Goal: Transaction & Acquisition: Purchase product/service

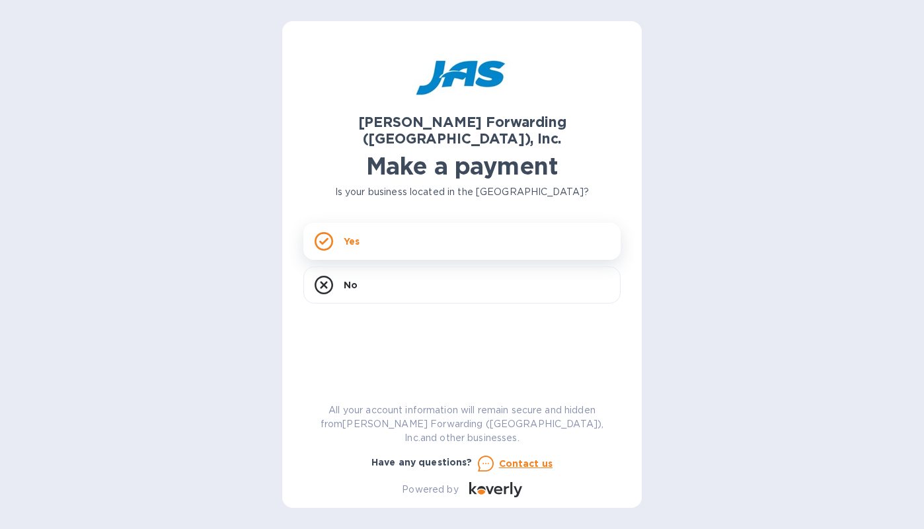
click at [409, 230] on div "Yes" at bounding box center [461, 241] width 317 height 37
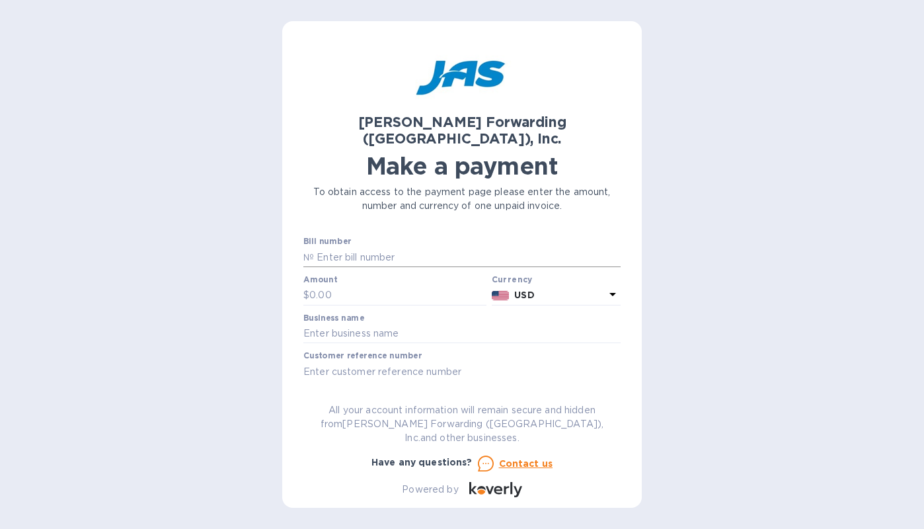
click at [381, 247] on input "text" at bounding box center [467, 257] width 307 height 20
click at [314, 247] on input "text" at bounding box center [467, 257] width 307 height 20
paste input "ATL503366908"
type input "ATL503366908"
click at [338, 286] on input "text" at bounding box center [397, 296] width 177 height 20
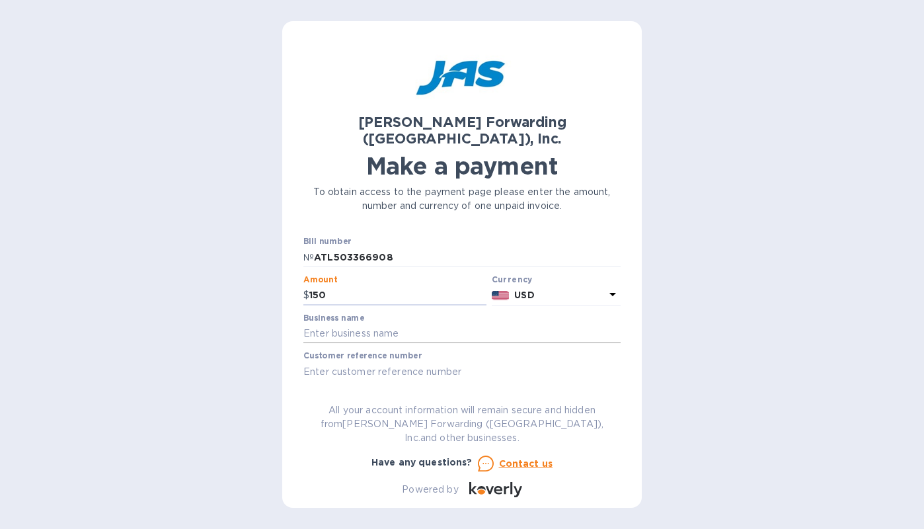
type input "150"
click at [330, 324] on input "text" at bounding box center [461, 334] width 317 height 20
type input "Neodistributing"
click at [395, 362] on input "text" at bounding box center [461, 372] width 317 height 20
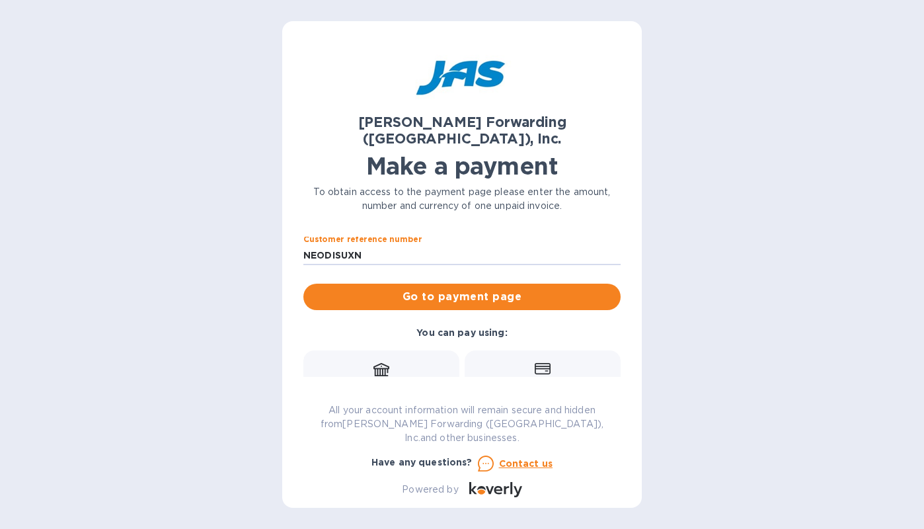
scroll to position [101, 0]
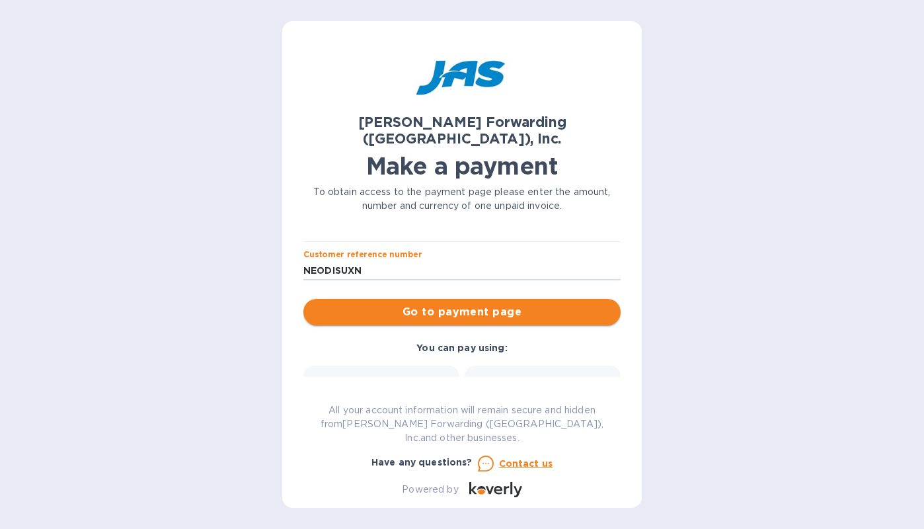
type input "NEODISUXN"
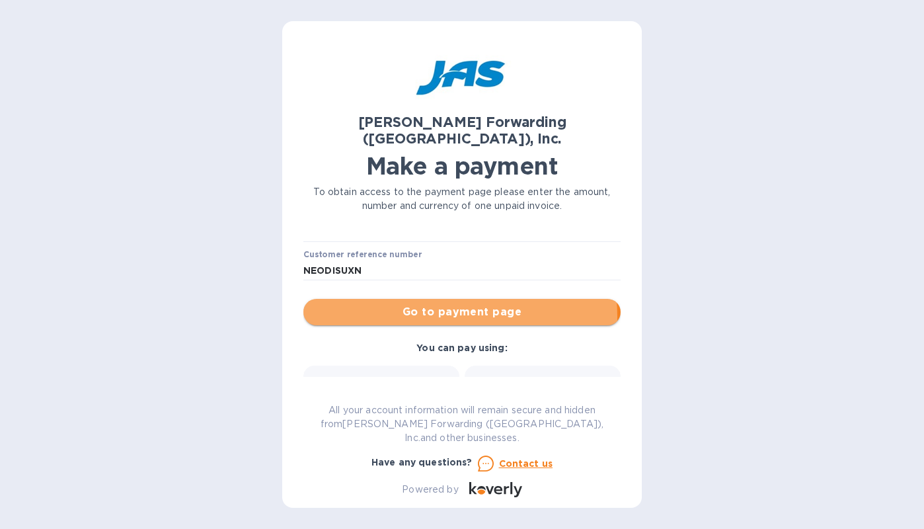
click at [444, 304] on span "Go to payment page" at bounding box center [462, 312] width 296 height 16
